Goal: Task Accomplishment & Management: Manage account settings

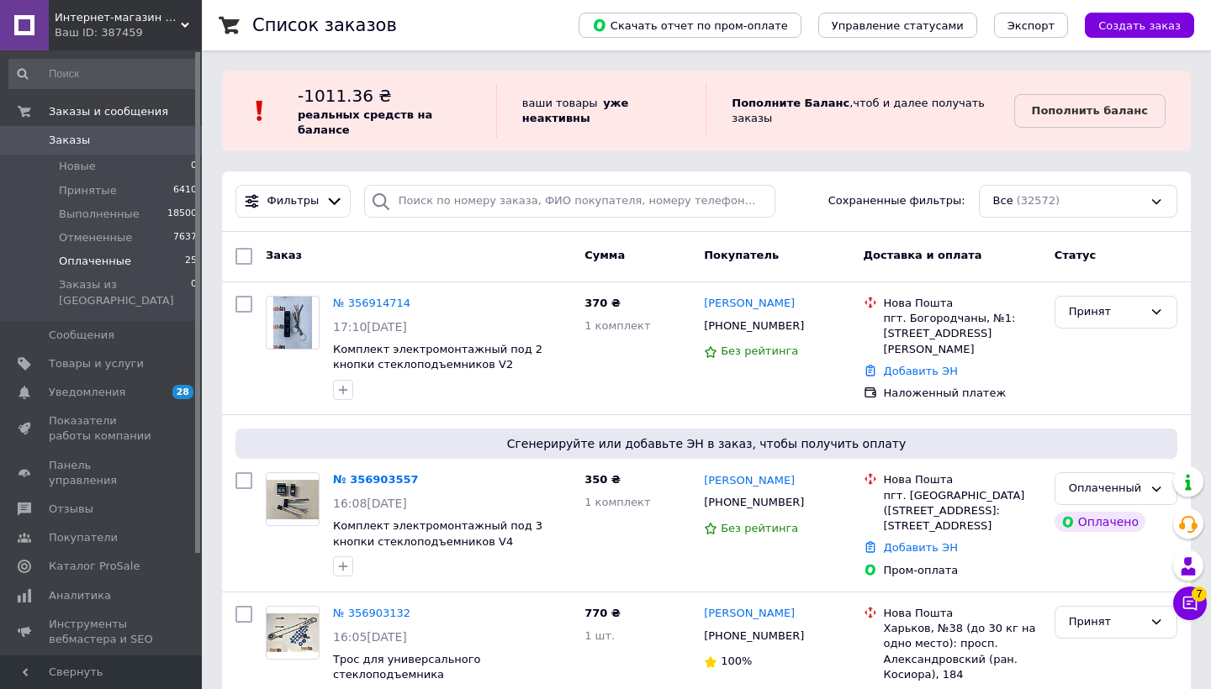
click at [89, 259] on span "Оплаченные" at bounding box center [95, 261] width 72 height 15
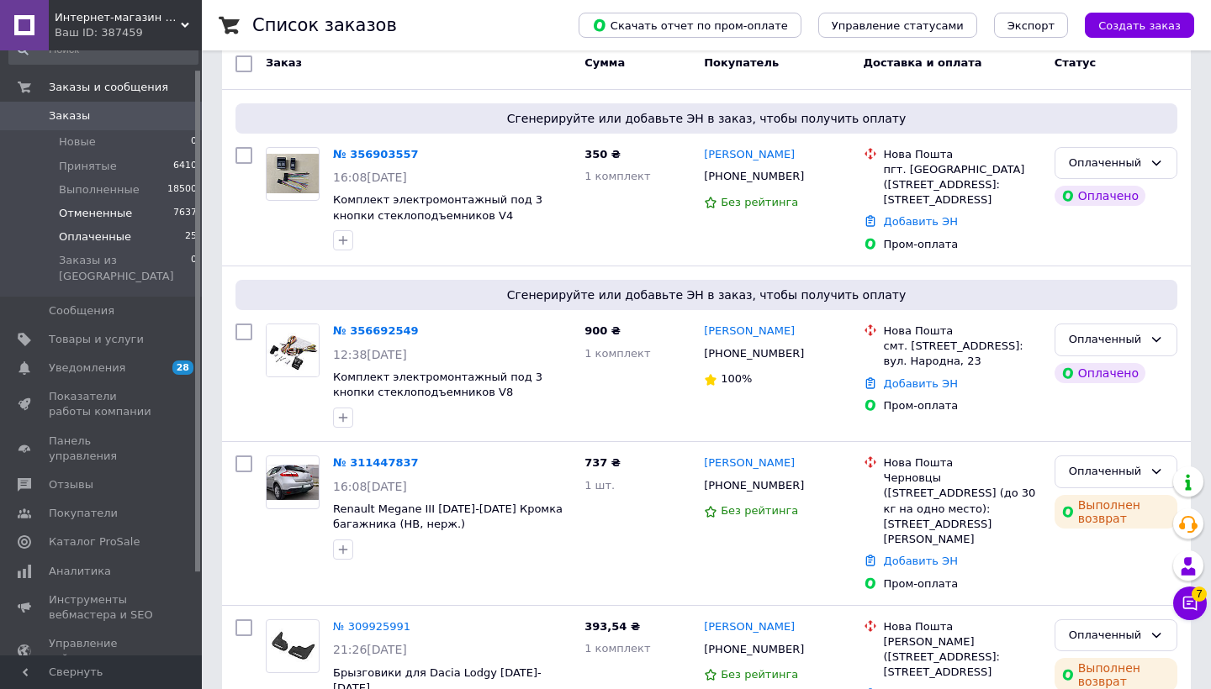
scroll to position [21, 0]
click at [86, 173] on span "Принятые" at bounding box center [88, 169] width 58 height 15
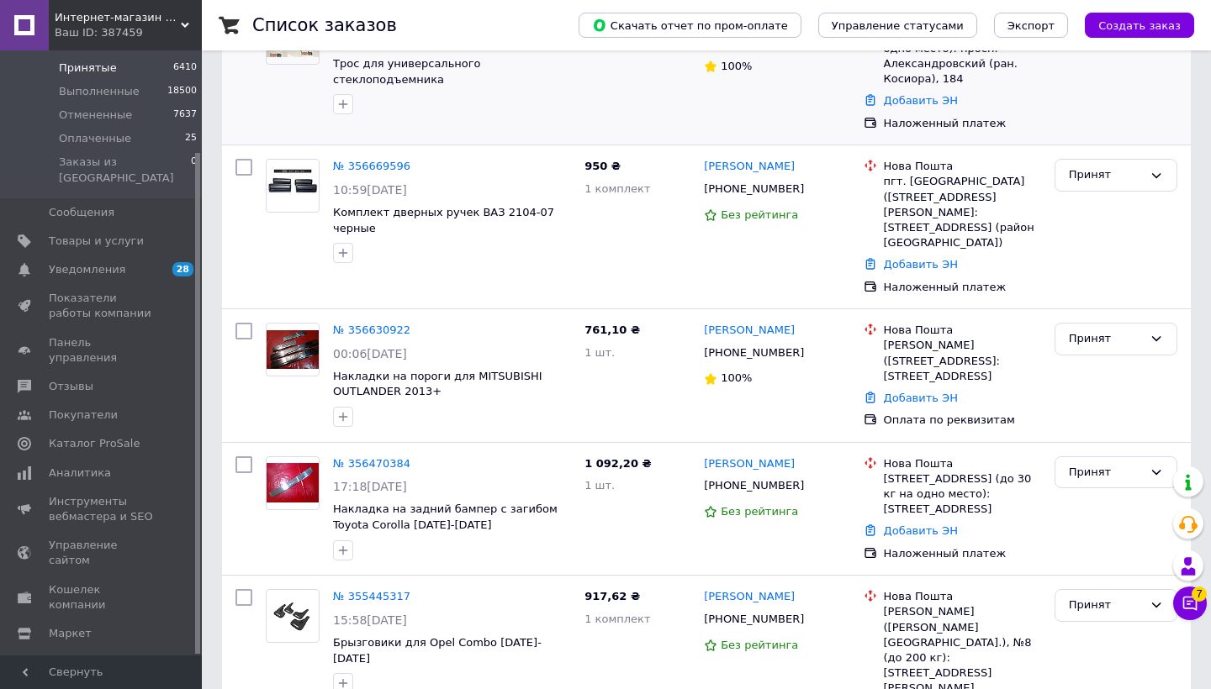
scroll to position [346, 0]
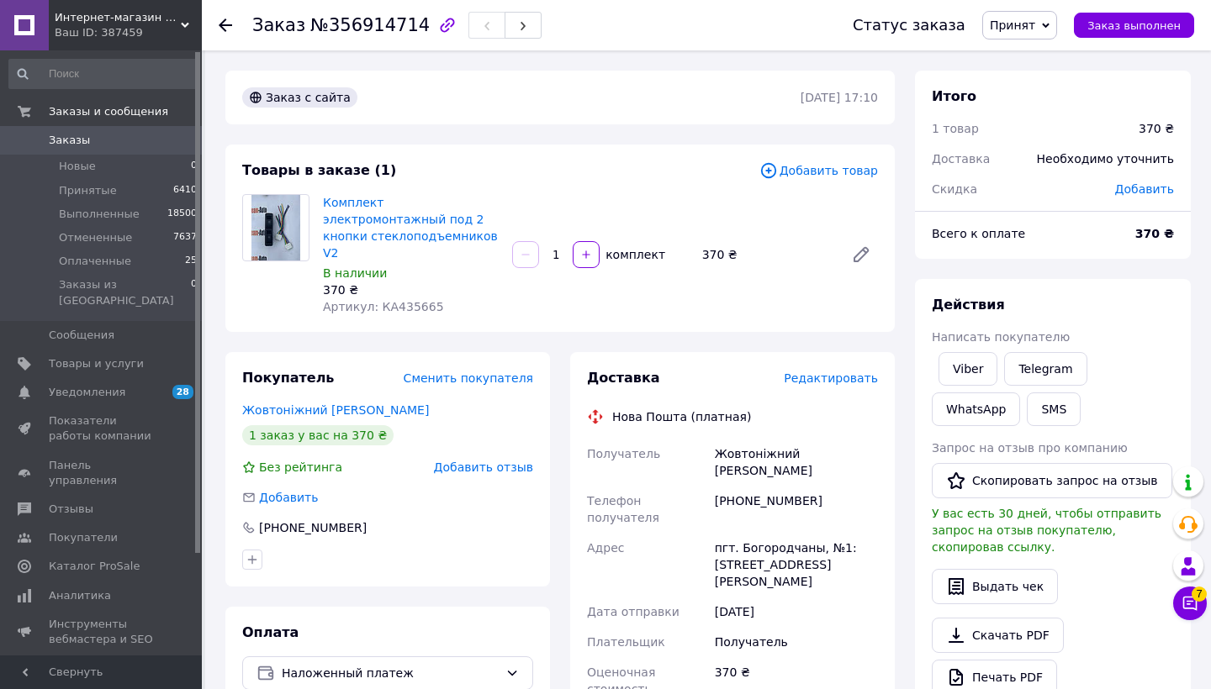
click at [834, 372] on span "Редактировать" at bounding box center [831, 378] width 94 height 13
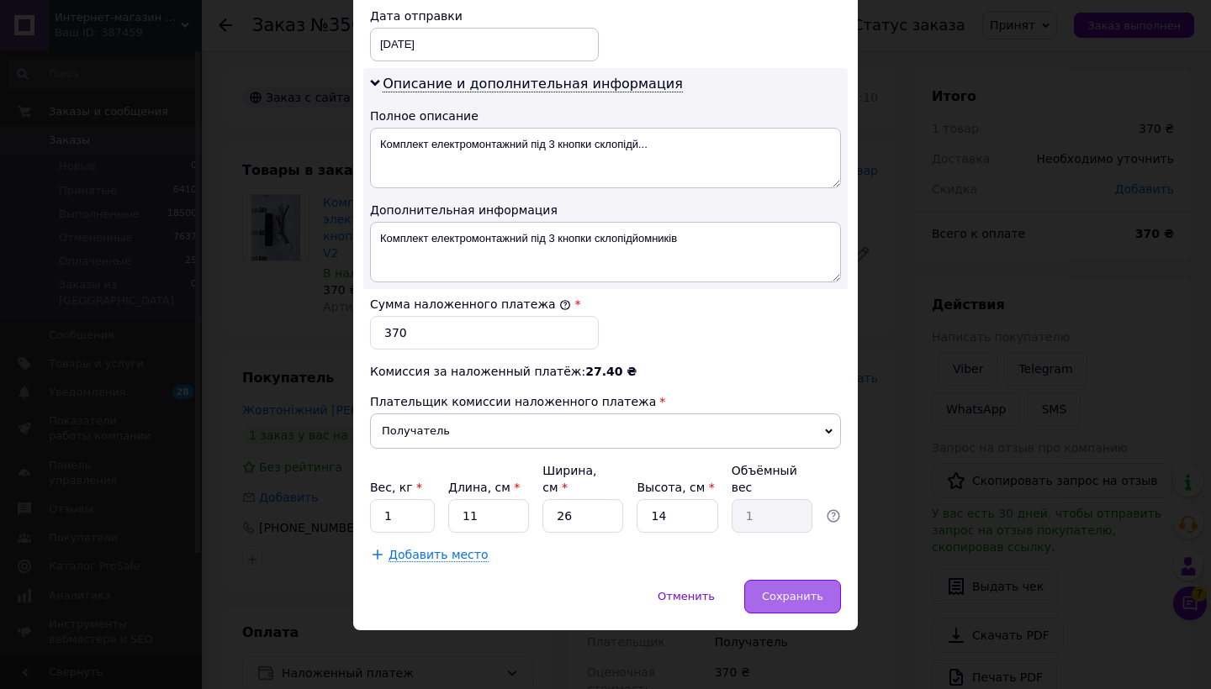
click at [780, 596] on span "Сохранить" at bounding box center [792, 596] width 61 height 13
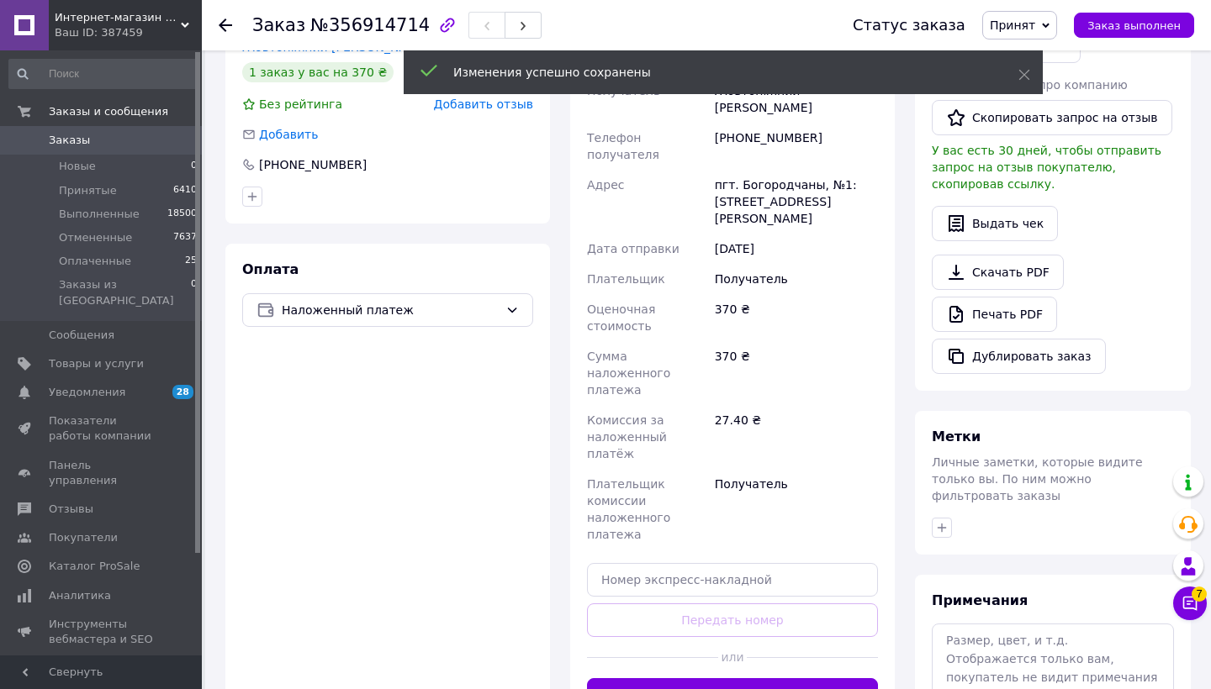
scroll to position [371, 0]
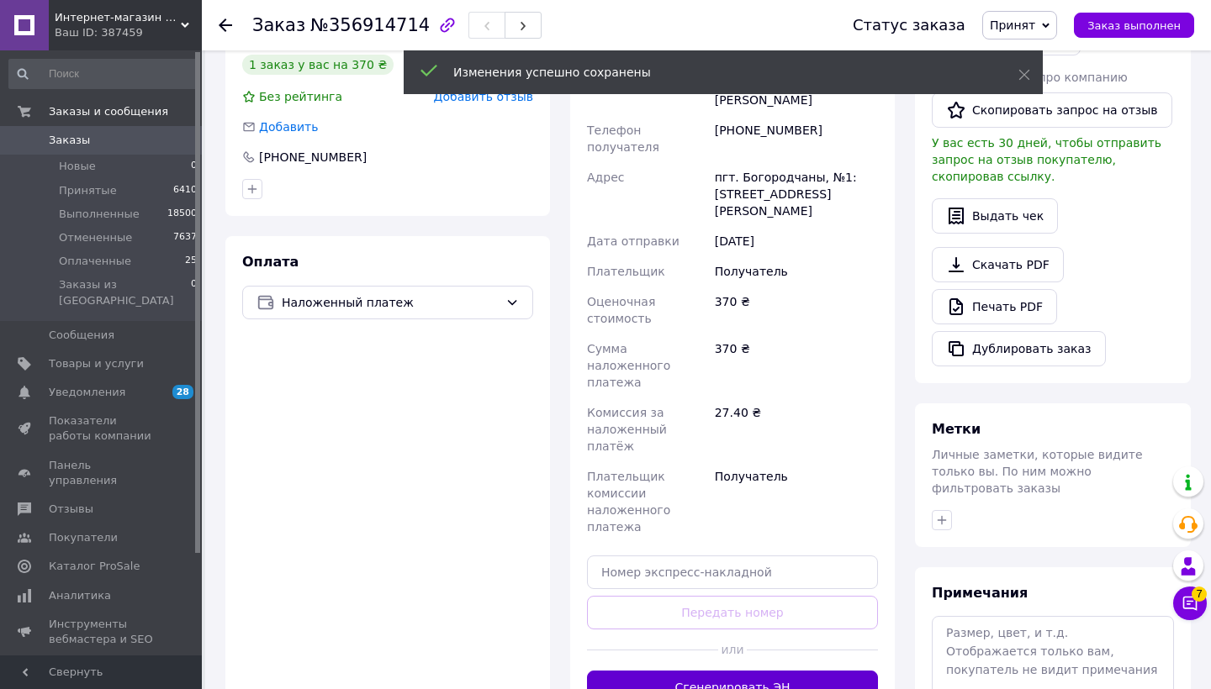
click at [780, 671] on button "Сгенерировать ЭН" at bounding box center [732, 688] width 291 height 34
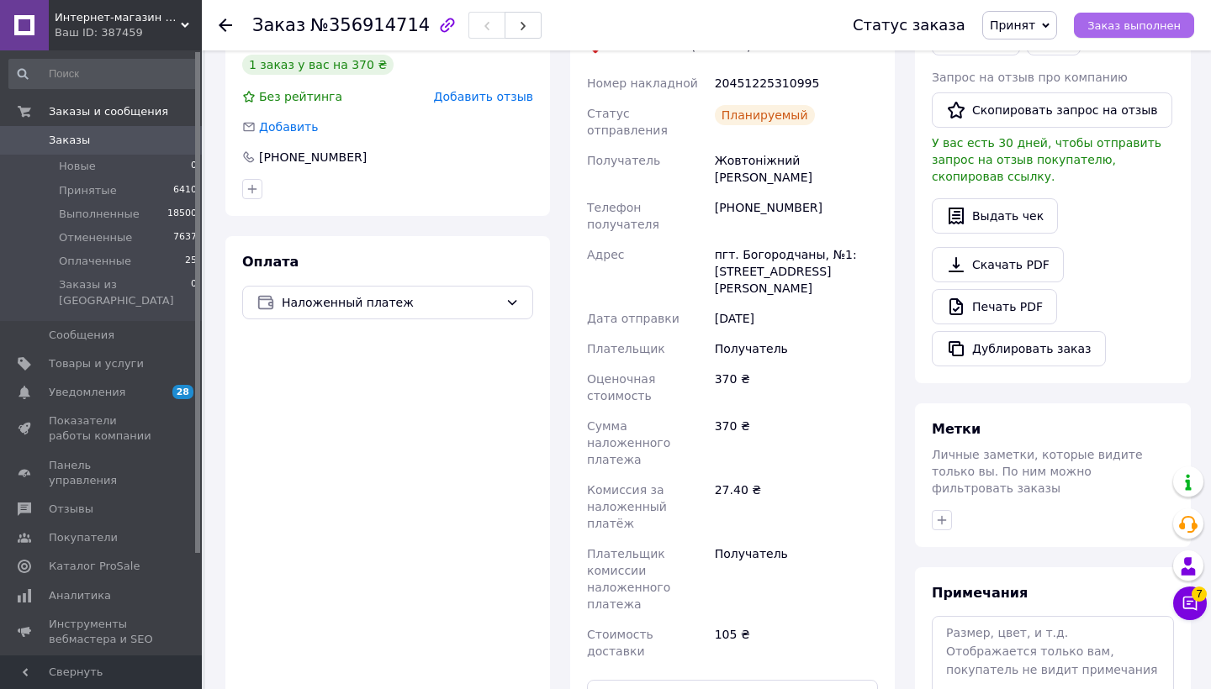
click at [1133, 29] on span "Заказ выполнен" at bounding box center [1133, 25] width 93 height 13
